Goal: Task Accomplishment & Management: Complete application form

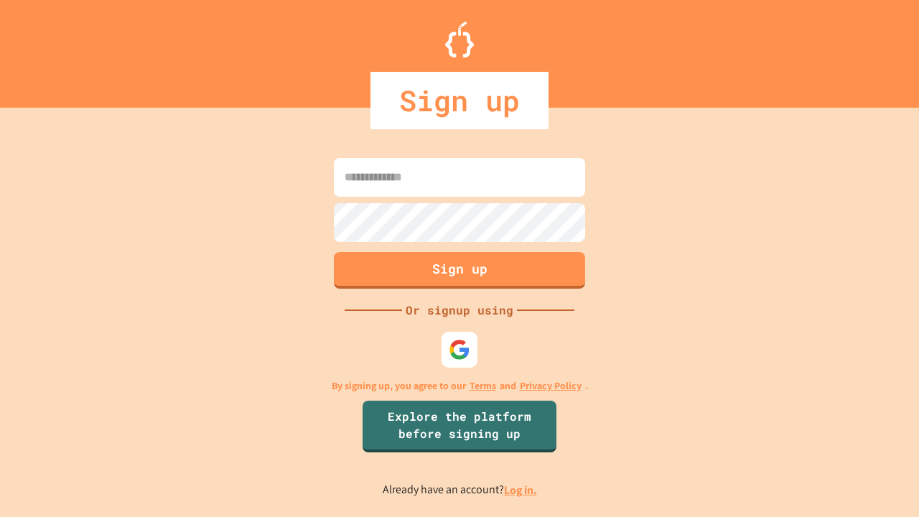
click at [521, 490] on link "Log in." at bounding box center [520, 489] width 33 height 15
